Goal: Information Seeking & Learning: Learn about a topic

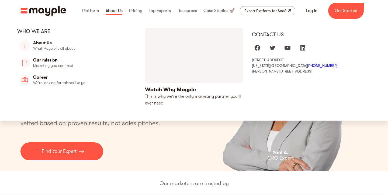
click at [118, 10] on link at bounding box center [114, 10] width 20 height 17
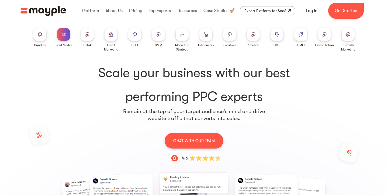
click at [161, 32] on div at bounding box center [158, 34] width 13 height 13
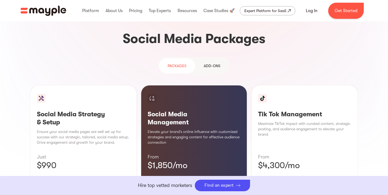
scroll to position [499, 0]
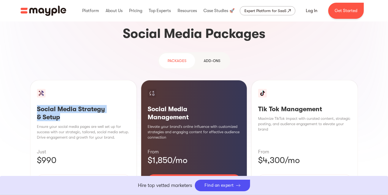
drag, startPoint x: 63, startPoint y: 78, endPoint x: 33, endPoint y: 69, distance: 30.8
click at [33, 80] on div "Social Media Strategy & Setup Ensure your social media pages are well set up fo…" at bounding box center [83, 145] width 106 height 131
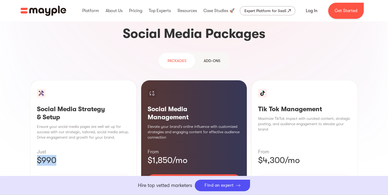
drag, startPoint x: 63, startPoint y: 122, endPoint x: 31, endPoint y: 120, distance: 31.8
click at [31, 119] on div "Social Media Strategy & Setup Ensure your social media pages are well set up fo…" at bounding box center [83, 145] width 106 height 131
click at [104, 191] on div "Learn More" at bounding box center [83, 196] width 93 height 11
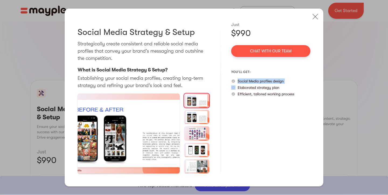
drag, startPoint x: 237, startPoint y: 82, endPoint x: 285, endPoint y: 81, distance: 47.7
click at [285, 82] on div "Social Media profiles design" at bounding box center [270, 81] width 79 height 5
click at [268, 135] on div "Just $990 Chat with our team you’ll get: Social Media profiles design Elaborate…" at bounding box center [270, 98] width 79 height 153
click at [204, 116] on img at bounding box center [197, 117] width 26 height 14
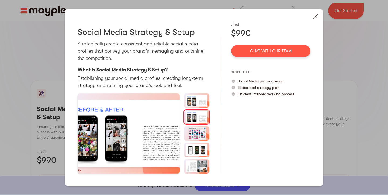
click at [198, 136] on img at bounding box center [197, 134] width 26 height 14
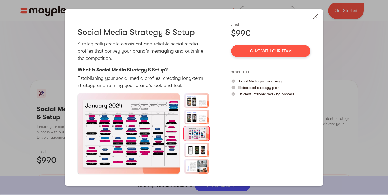
click at [193, 98] on img at bounding box center [197, 101] width 26 height 14
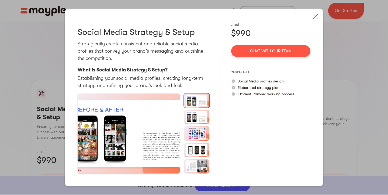
click at [199, 136] on img at bounding box center [197, 134] width 26 height 14
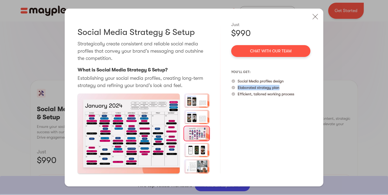
drag, startPoint x: 237, startPoint y: 89, endPoint x: 282, endPoint y: 89, distance: 45.8
click at [283, 89] on div "Elaborated strategy plan" at bounding box center [270, 87] width 79 height 5
click at [255, 121] on div "Just $990 Chat with our team you’ll get: Social Media profiles design Elaborate…" at bounding box center [270, 98] width 79 height 153
drag, startPoint x: 236, startPoint y: 92, endPoint x: 291, endPoint y: 99, distance: 55.7
click at [291, 99] on div "Just $990 Chat with our team you’ll get: Social Media profiles design Elaborate…" at bounding box center [270, 98] width 79 height 153
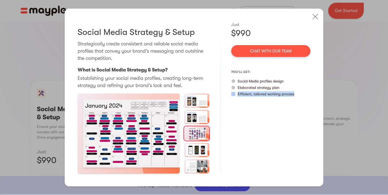
click at [202, 150] on img at bounding box center [197, 150] width 26 height 14
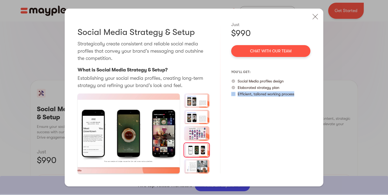
click at [200, 165] on img at bounding box center [197, 167] width 26 height 14
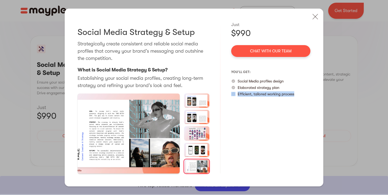
scroll to position [545, 0]
click at [316, 19] on img at bounding box center [315, 17] width 12 height 12
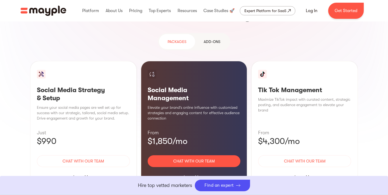
scroll to position [514, 0]
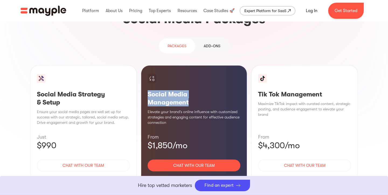
drag, startPoint x: 196, startPoint y: 61, endPoint x: 149, endPoint y: 52, distance: 47.5
click at [149, 90] on h3 "Social Media Management" at bounding box center [194, 98] width 93 height 16
click at [194, 176] on div "Learn More" at bounding box center [194, 181] width 93 height 11
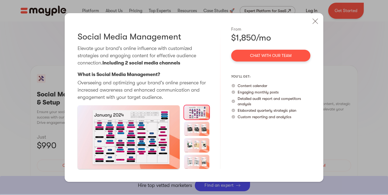
click at [259, 40] on div "$1,850/mo" at bounding box center [270, 38] width 79 height 11
drag, startPoint x: 189, startPoint y: 66, endPoint x: 112, endPoint y: 64, distance: 77.0
click at [112, 64] on p "Elevate your brand's online influence with customized strategies and engaging c…" at bounding box center [144, 56] width 132 height 22
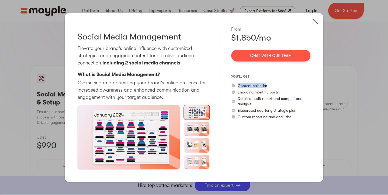
drag, startPoint x: 266, startPoint y: 86, endPoint x: 237, endPoint y: 86, distance: 28.5
click at [237, 85] on div "Content calendar" at bounding box center [270, 85] width 79 height 5
click at [276, 83] on div "Content calendar" at bounding box center [270, 85] width 79 height 5
drag, startPoint x: 280, startPoint y: 92, endPoint x: 236, endPoint y: 92, distance: 43.3
click at [236, 92] on div "Engaging monthly posts" at bounding box center [270, 92] width 79 height 5
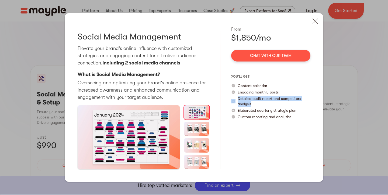
drag, startPoint x: 257, startPoint y: 104, endPoint x: 235, endPoint y: 99, distance: 22.1
click at [235, 99] on div "Detailed audit report and competitors analysis" at bounding box center [270, 101] width 79 height 11
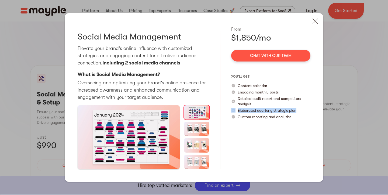
drag, startPoint x: 299, startPoint y: 110, endPoint x: 230, endPoint y: 112, distance: 69.2
click at [230, 112] on div "Social Media Management Elevate your brand's online influence with customized s…" at bounding box center [194, 97] width 258 height 169
drag, startPoint x: 294, startPoint y: 118, endPoint x: 237, endPoint y: 115, distance: 57.4
click at [237, 115] on div "Custom reporting and analytics" at bounding box center [270, 116] width 79 height 5
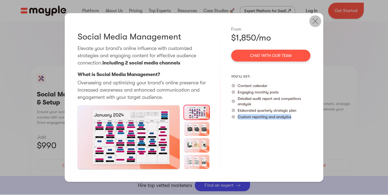
click at [314, 25] on img at bounding box center [315, 21] width 12 height 12
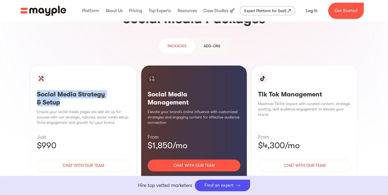
drag, startPoint x: 63, startPoint y: 64, endPoint x: 32, endPoint y: 57, distance: 31.9
click at [31, 65] on div "Social Media Strategy & Setup Ensure your social media pages are well set up fo…" at bounding box center [83, 130] width 106 height 131
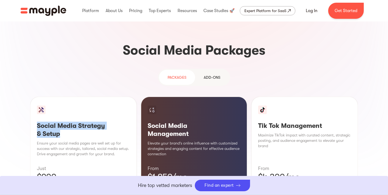
scroll to position [499, 0]
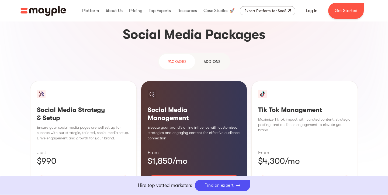
click at [197, 192] on div "Learn More" at bounding box center [194, 197] width 93 height 11
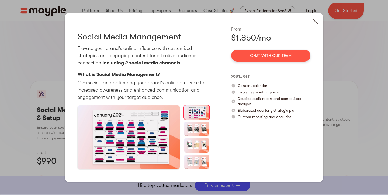
click at [125, 37] on h3 "Social Media Management" at bounding box center [129, 36] width 103 height 11
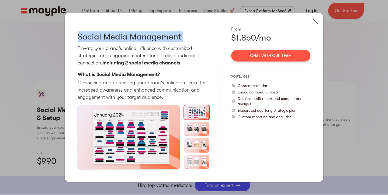
click at [125, 37] on h3 "Social Media Management" at bounding box center [129, 36] width 103 height 11
click at [313, 25] on img at bounding box center [315, 21] width 12 height 12
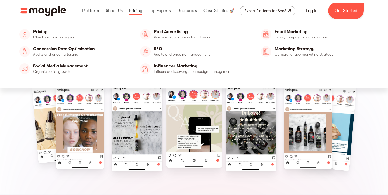
scroll to position [0, 0]
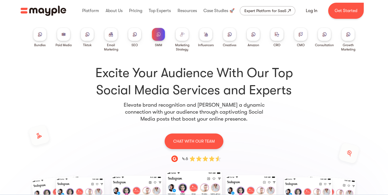
click at [62, 38] on div at bounding box center [63, 34] width 13 height 13
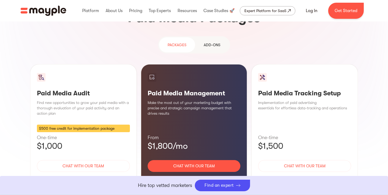
scroll to position [492, 0]
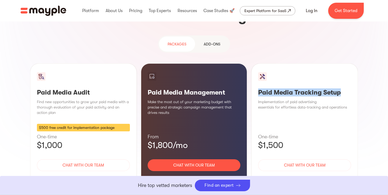
drag, startPoint x: 257, startPoint y: 50, endPoint x: 353, endPoint y: 48, distance: 95.8
click at [354, 64] on div "Paid Media Tracking Setup Implementation of paid advertising essentials for eff…" at bounding box center [304, 130] width 106 height 132
click at [212, 89] on h3 "Paid Media Management" at bounding box center [194, 93] width 93 height 8
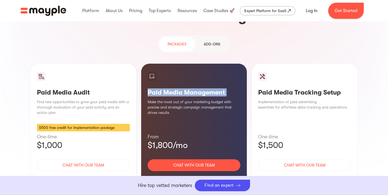
click at [212, 89] on h3 "Paid Media Management" at bounding box center [194, 93] width 93 height 8
click at [201, 176] on div "Learn More" at bounding box center [194, 181] width 93 height 11
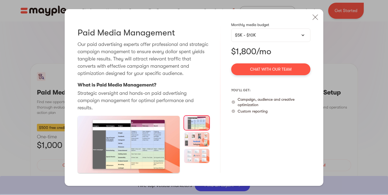
click at [254, 37] on div "$5K - $10K" at bounding box center [271, 35] width 72 height 6
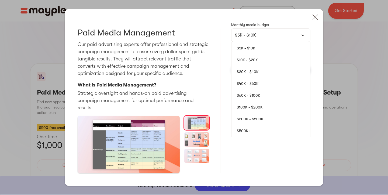
click at [226, 52] on div "Paid Media Management Our paid advertising experts offer professional and strat…" at bounding box center [194, 97] width 258 height 177
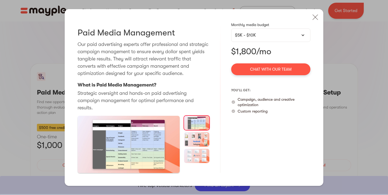
click at [259, 50] on p "$1,800/mo" at bounding box center [270, 51] width 79 height 11
click at [270, 38] on div "$5K - $10K" at bounding box center [271, 35] width 72 height 6
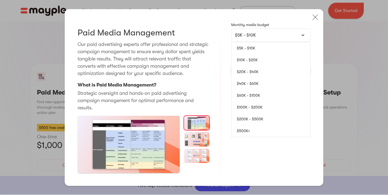
click at [252, 65] on link "$10K - $20K" at bounding box center [270, 60] width 79 height 12
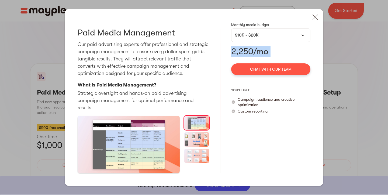
click at [241, 61] on div "Monthly media budget $10K - $20K $5K - $10K $10K - $20K $20K - $40K $40K - $60K…" at bounding box center [270, 97] width 79 height 151
click at [287, 37] on div "$10K - $20K" at bounding box center [271, 35] width 72 height 6
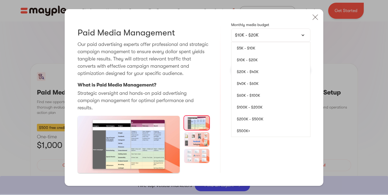
click at [256, 75] on link "$20K - $40K" at bounding box center [270, 72] width 79 height 12
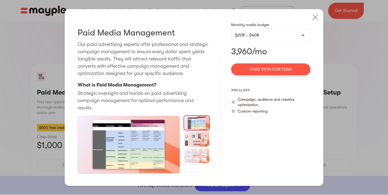
click at [221, 60] on div "Paid Media Management Our paid advertising experts offer professional and strat…" at bounding box center [194, 97] width 258 height 177
drag, startPoint x: 258, startPoint y: 108, endPoint x: 235, endPoint y: 102, distance: 23.8
click at [235, 102] on div "Campaign, audience and creative optimization" at bounding box center [270, 102] width 79 height 11
click at [266, 114] on p "Custom reporting" at bounding box center [252, 111] width 30 height 5
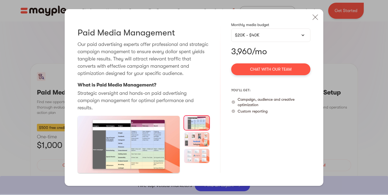
click at [266, 114] on p "Custom reporting" at bounding box center [252, 111] width 30 height 5
click at [261, 38] on div "$20K - $40K" at bounding box center [271, 35] width 72 height 6
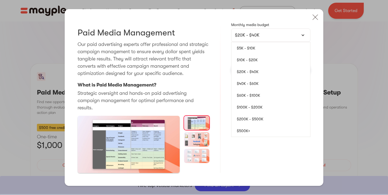
click at [260, 54] on link "$5K - $10K" at bounding box center [270, 48] width 79 height 12
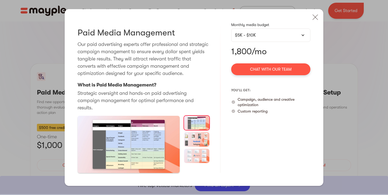
click at [268, 114] on div "Custom reporting" at bounding box center [270, 111] width 79 height 5
click at [270, 57] on p "1,800/mo" at bounding box center [270, 51] width 79 height 11
click at [313, 23] on img at bounding box center [315, 17] width 12 height 12
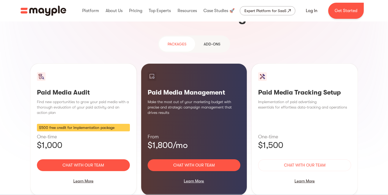
scroll to position [0, 0]
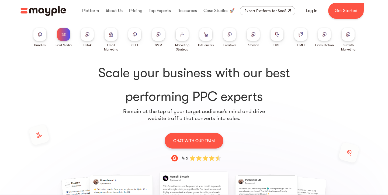
click at [227, 37] on div at bounding box center [229, 34] width 13 height 13
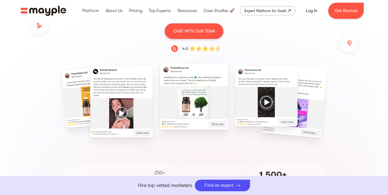
scroll to position [97, 0]
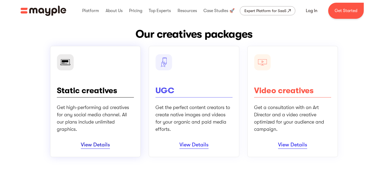
click at [96, 145] on link "View Details" at bounding box center [95, 145] width 29 height 7
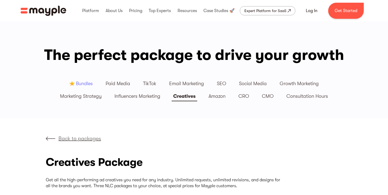
click at [51, 156] on h2 "Creatives Package" at bounding box center [94, 162] width 97 height 13
drag, startPoint x: 87, startPoint y: 97, endPoint x: 153, endPoint y: 99, distance: 66.8
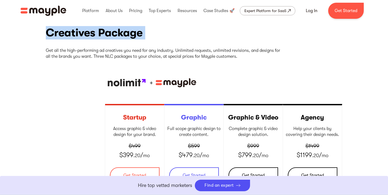
scroll to position [129, 0]
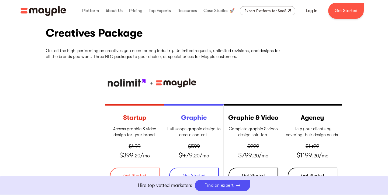
drag, startPoint x: 118, startPoint y: 94, endPoint x: 120, endPoint y: 113, distance: 18.9
click at [118, 94] on div "Back to packages Creatives Package Get all the high-performing ad creatives you…" at bounding box center [194, 139] width 296 height 269
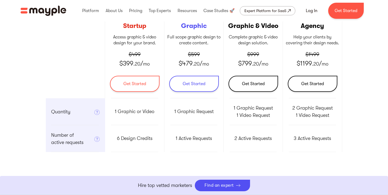
scroll to position [208, 0]
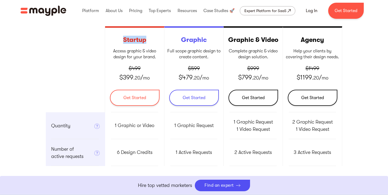
drag, startPoint x: 120, startPoint y: 39, endPoint x: 144, endPoint y: 37, distance: 24.6
click at [145, 38] on div "Startup Access graphic & video design for your brand. ‍ $499 $399 .20 / mo Get …" at bounding box center [134, 69] width 59 height 86
drag, startPoint x: 113, startPoint y: 81, endPoint x: 152, endPoint y: 78, distance: 39.7
click at [152, 78] on div "Startup Access graphic & video design for your brand. ‍ $499 $399 .20 / mo Get …" at bounding box center [134, 69] width 59 height 86
click at [116, 130] on div "1 Graphic or Video" at bounding box center [134, 126] width 59 height 27
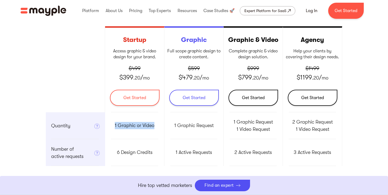
drag, startPoint x: 112, startPoint y: 125, endPoint x: 157, endPoint y: 131, distance: 46.1
click at [157, 131] on div "1 Graphic or Video" at bounding box center [134, 126] width 59 height 27
click at [150, 128] on p "1 Graphic or Video" at bounding box center [135, 125] width 40 height 7
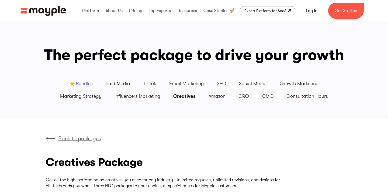
click at [182, 99] on div "Creatives" at bounding box center [184, 96] width 22 height 6
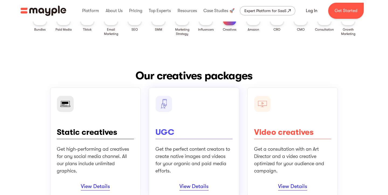
scroll to position [51, 0]
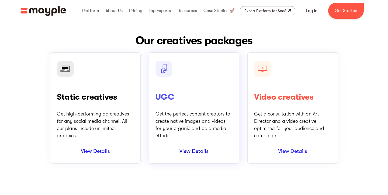
click at [193, 154] on link "View Details" at bounding box center [193, 151] width 29 height 7
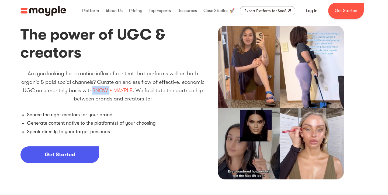
drag, startPoint x: 120, startPoint y: 90, endPoint x: 138, endPoint y: 87, distance: 18.3
click at [132, 87] on span "SNOW + MAYPLE" at bounding box center [112, 90] width 40 height 6
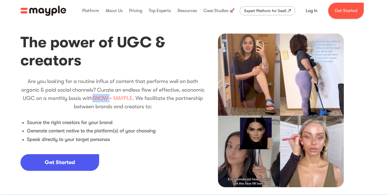
scroll to position [139, 0]
